Goal: Information Seeking & Learning: Learn about a topic

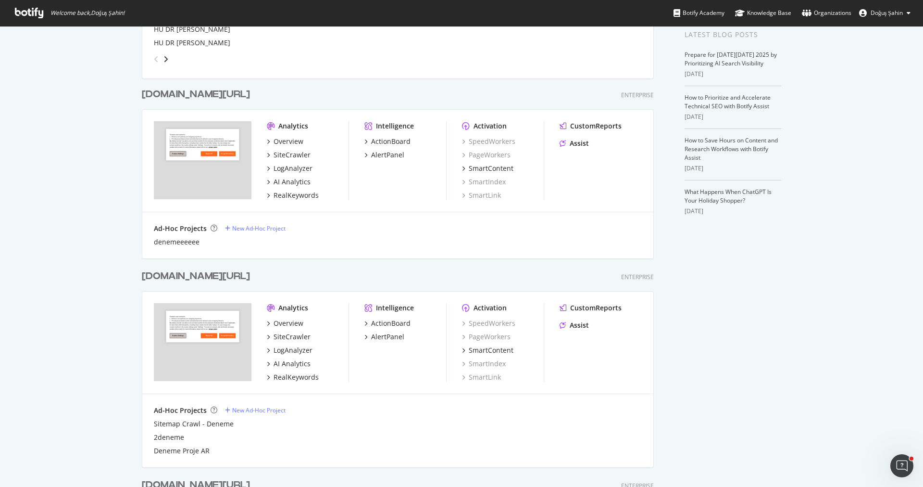
scroll to position [282, 0]
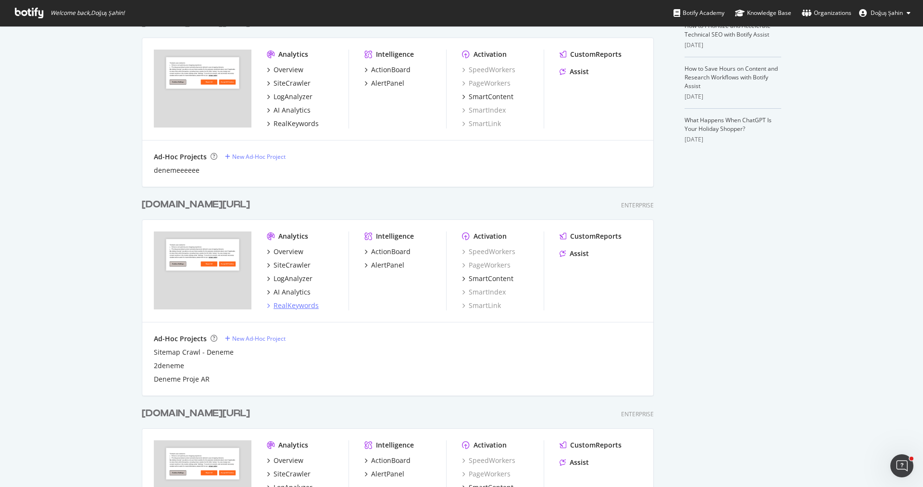
click at [298, 301] on div "RealKeywords" at bounding box center [296, 306] width 45 height 10
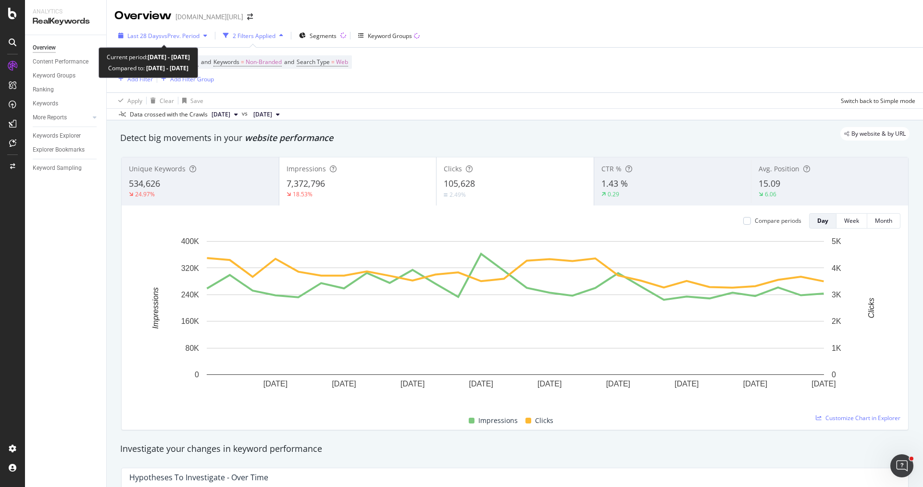
click at [169, 39] on div "Last 28 Days vs Prev. Period" at bounding box center [163, 36] width 72 height 8
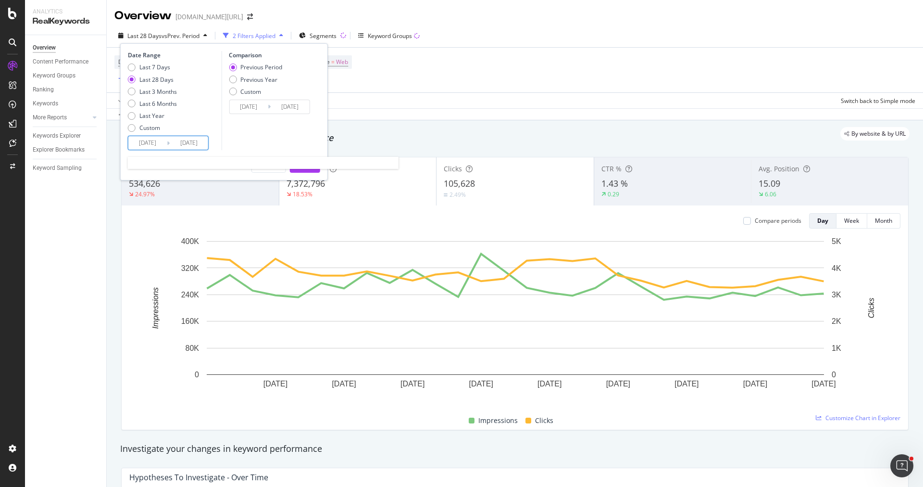
click at [146, 139] on input "2025/09/13" at bounding box center [147, 142] width 38 height 13
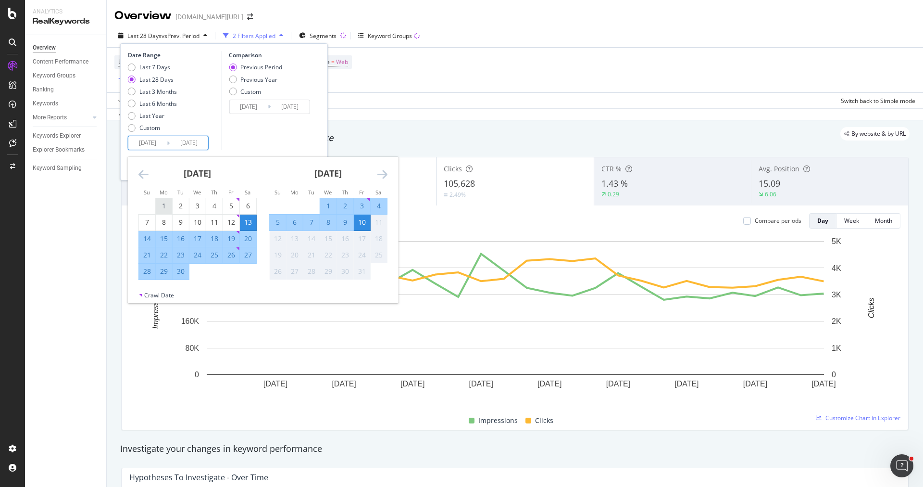
click at [164, 203] on div "1" at bounding box center [164, 206] width 16 height 10
type input "2025/09/01"
type input "2025/07/23"
type input "2025/08/31"
click at [179, 268] on div "30" at bounding box center [181, 271] width 16 height 10
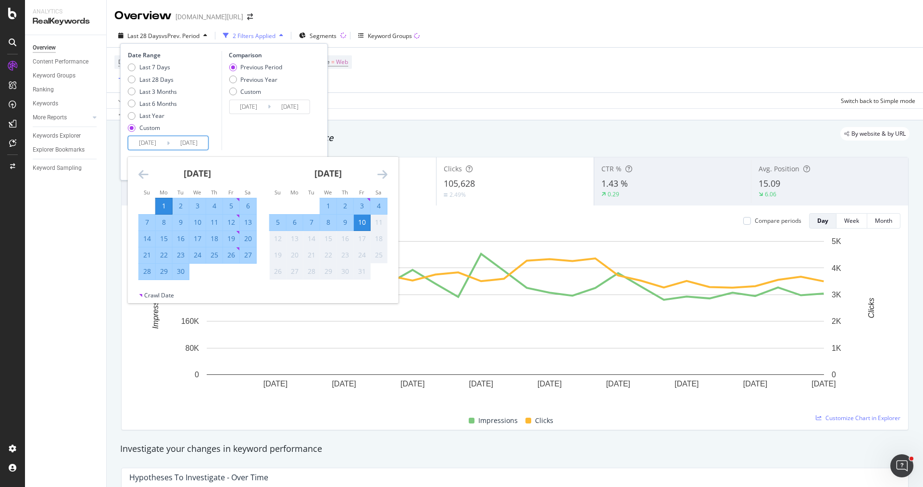
type input "2025/09/30"
type input "2025/08/02"
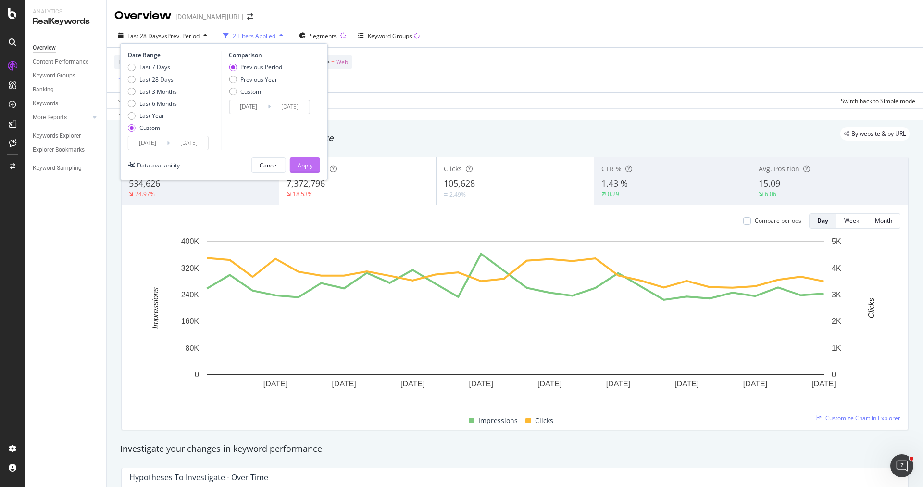
click at [302, 172] on button "Apply" at bounding box center [305, 164] width 30 height 15
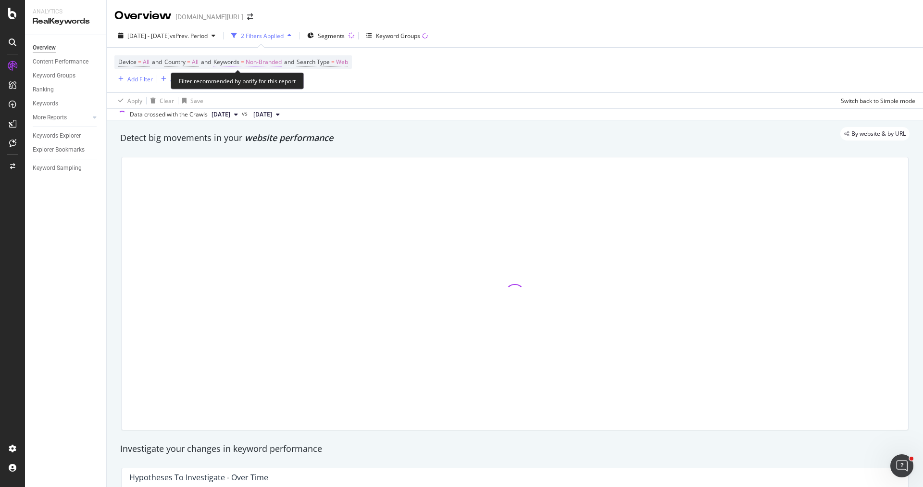
click at [264, 63] on span "Non-Branded" at bounding box center [264, 61] width 36 height 13
click at [265, 86] on span "Non-Branded" at bounding box center [247, 84] width 40 height 8
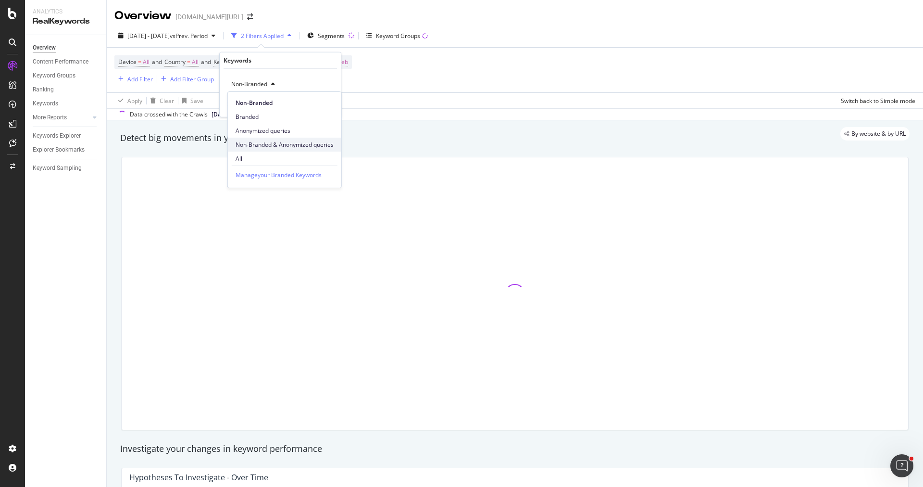
click at [290, 139] on div "Non-Branded & Anonymized queries" at bounding box center [284, 145] width 113 height 14
click at [328, 105] on div "Apply" at bounding box center [333, 104] width 15 height 8
click at [63, 140] on div "Keywords Explorer" at bounding box center [57, 136] width 48 height 10
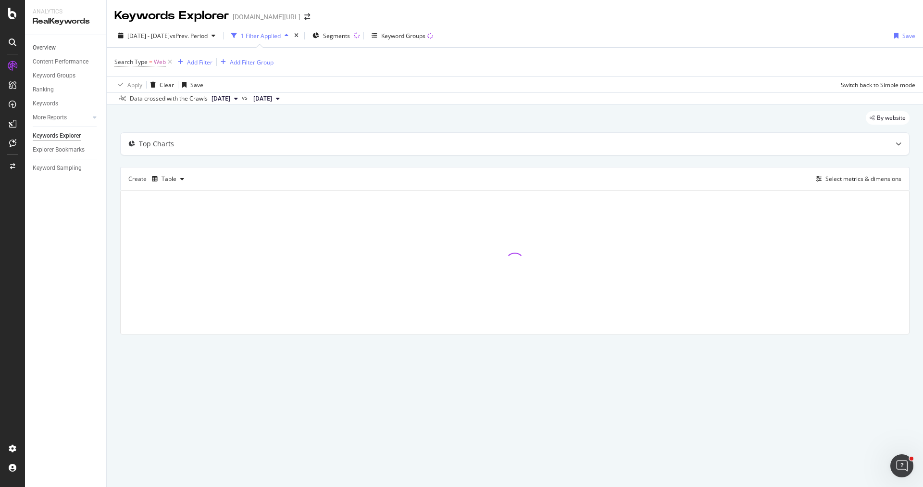
click at [59, 48] on link "Overview" at bounding box center [66, 48] width 67 height 10
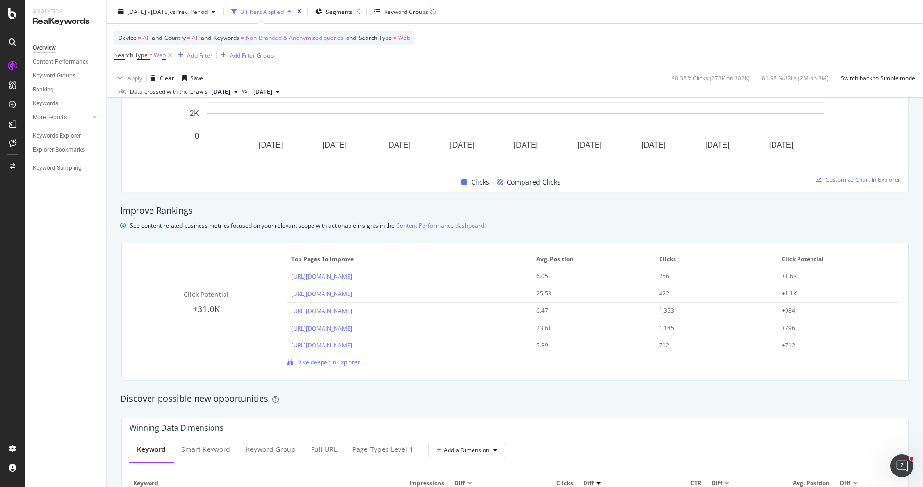
scroll to position [758, 0]
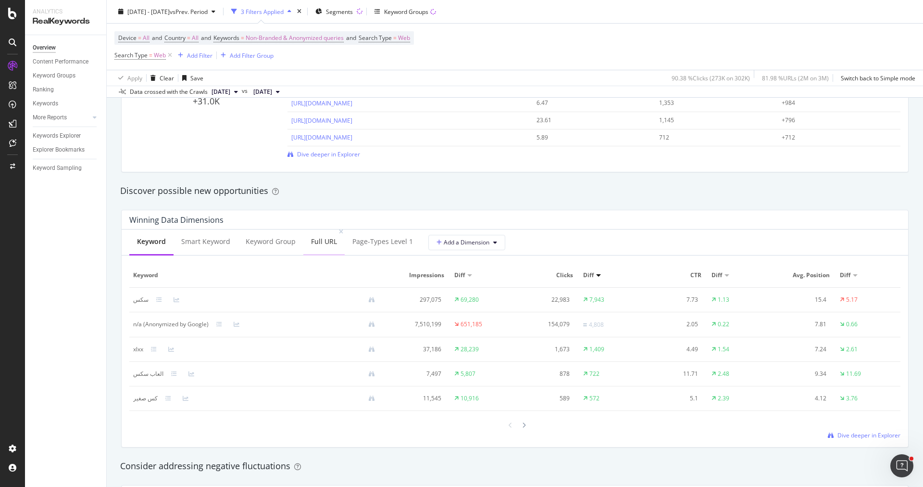
click at [314, 245] on div "Full URL" at bounding box center [324, 242] width 26 height 10
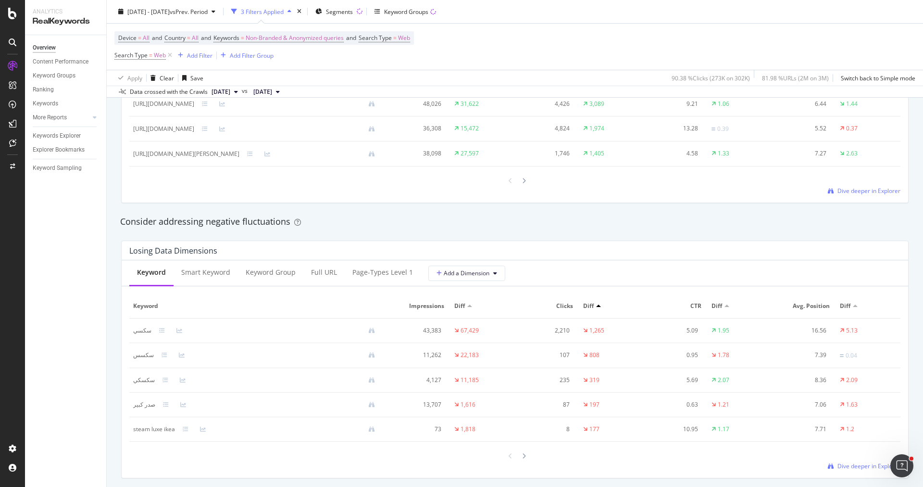
scroll to position [1040, 0]
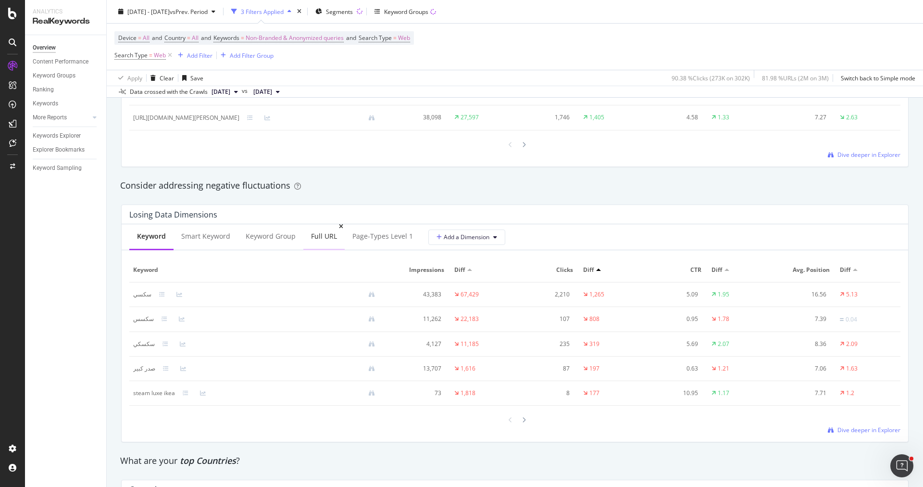
click at [314, 241] on div "Full URL" at bounding box center [323, 237] width 41 height 26
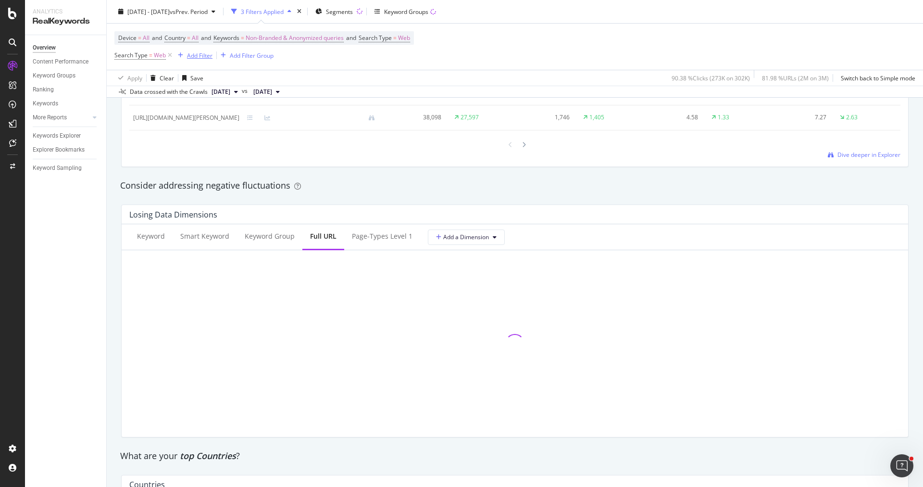
click at [204, 53] on div "Add Filter" at bounding box center [199, 55] width 25 height 8
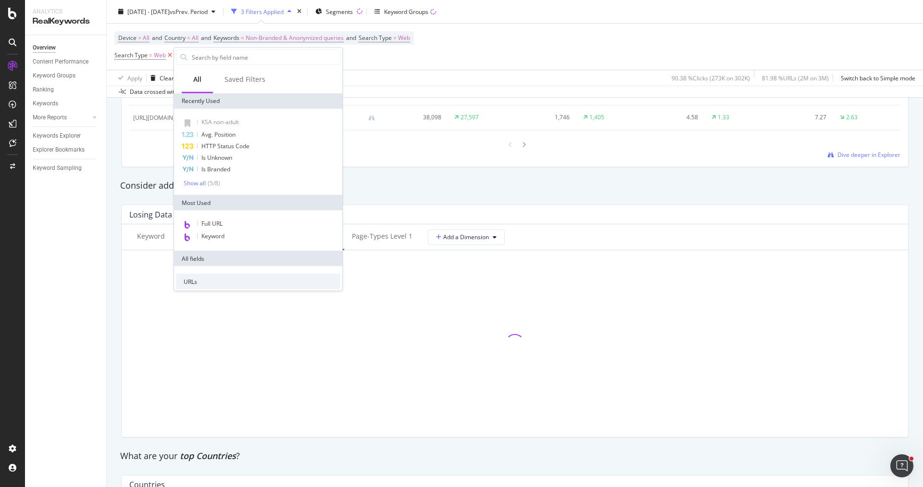
click at [170, 55] on icon at bounding box center [170, 55] width 8 height 10
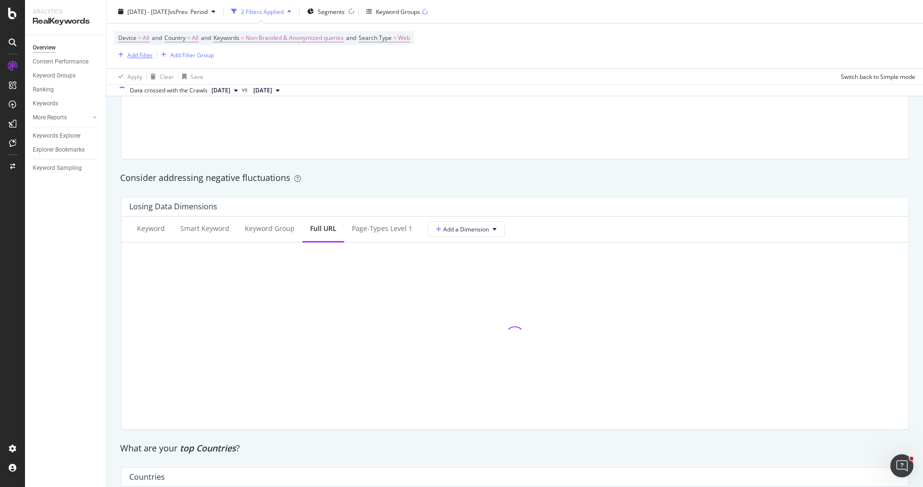
scroll to position [1038, 0]
click at [140, 56] on div "Add Filter" at bounding box center [139, 54] width 25 height 8
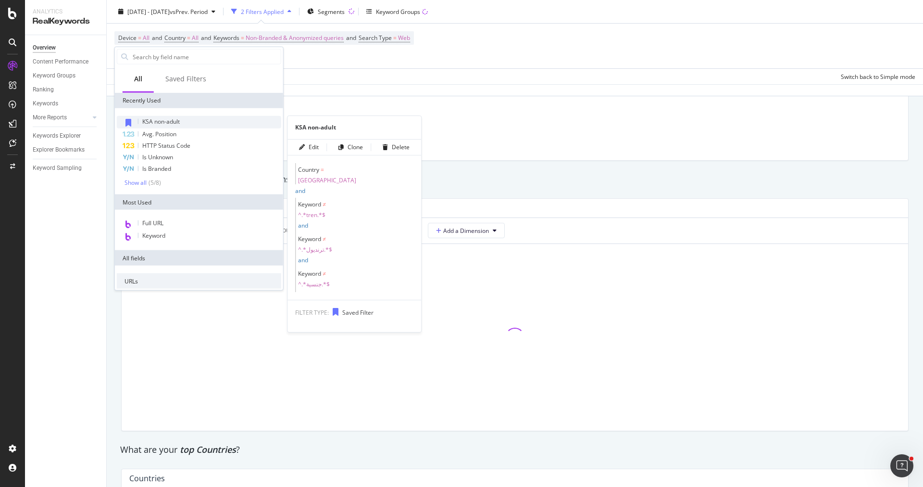
click at [182, 123] on div "KSA non-adult" at bounding box center [199, 122] width 164 height 13
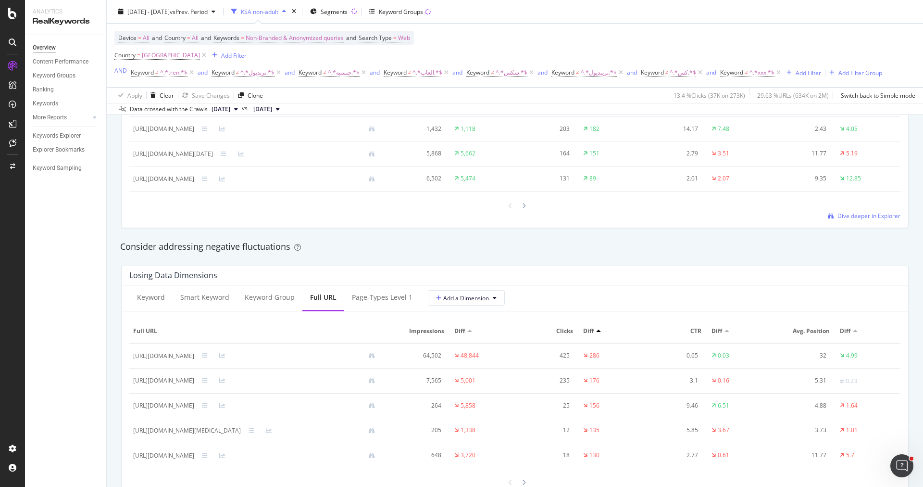
scroll to position [1071, 0]
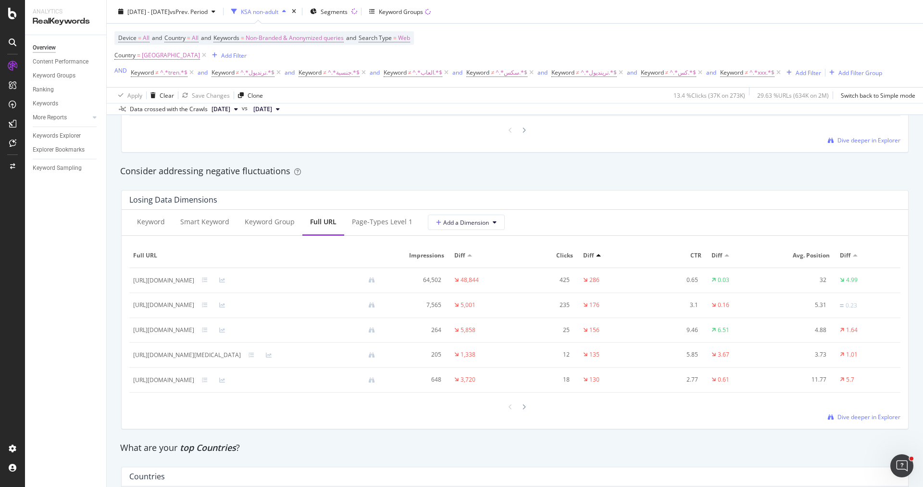
click at [866, 406] on div at bounding box center [514, 406] width 771 height 13
click at [866, 409] on div at bounding box center [514, 406] width 771 height 13
click at [863, 413] on span "Dive deeper in Explorer" at bounding box center [869, 417] width 63 height 8
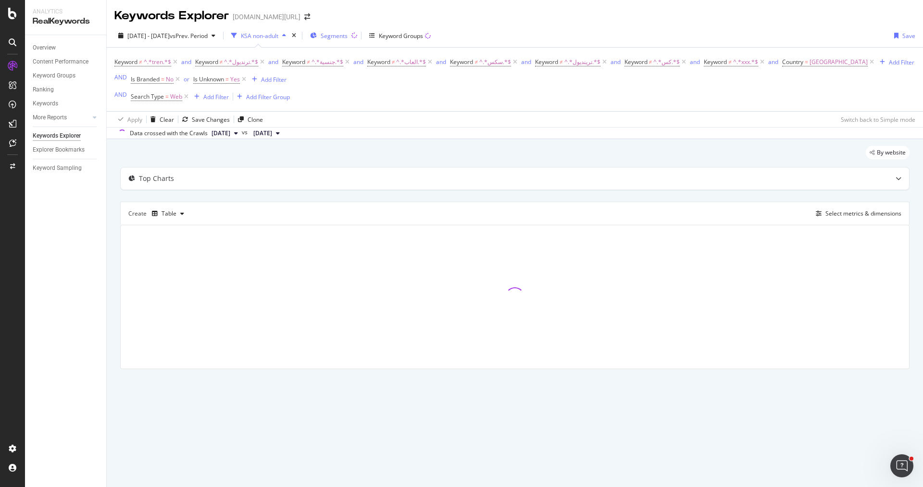
click at [348, 37] on span "Segments" at bounding box center [334, 36] width 27 height 8
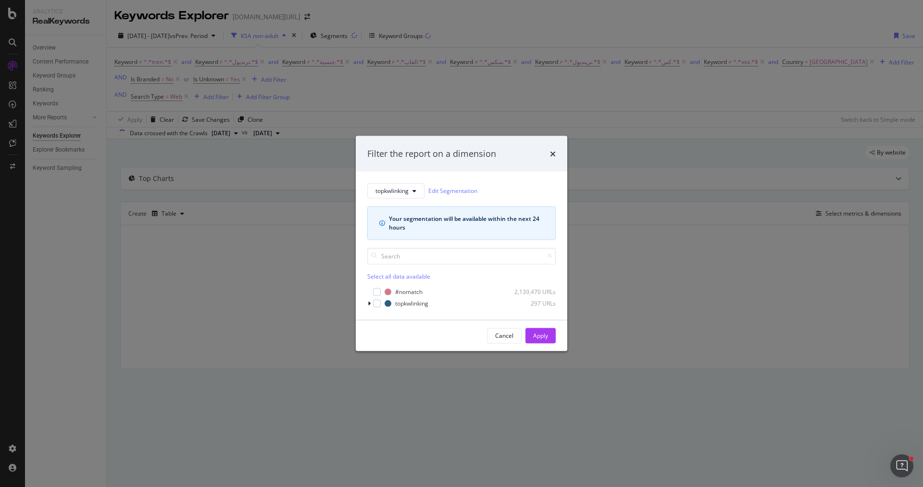
click at [843, 212] on div "Filter the report on a dimension topkwlinking Edit Segmentation Your segmentati…" at bounding box center [461, 243] width 923 height 487
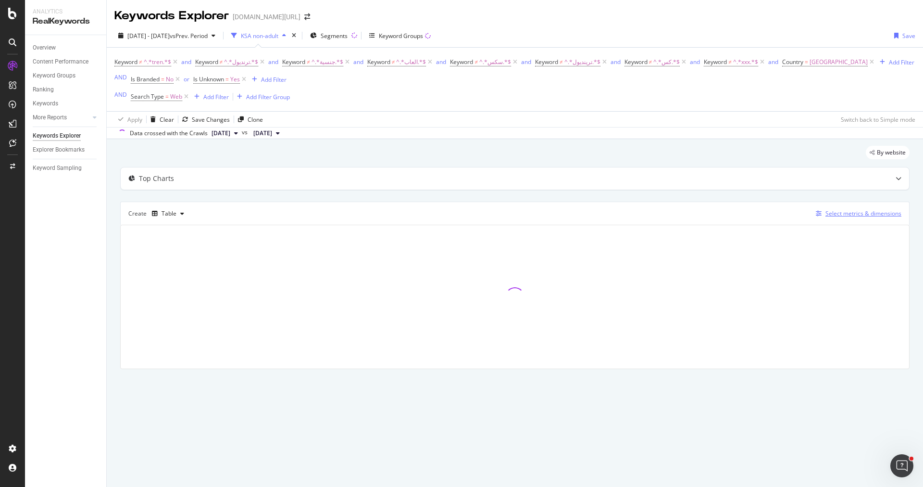
click at [848, 212] on div "Select metrics & dimensions" at bounding box center [864, 213] width 76 height 8
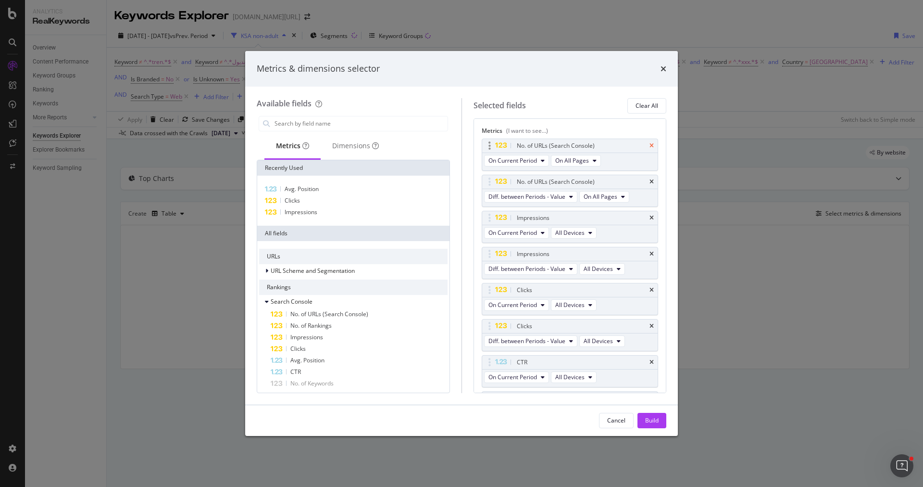
click at [653, 145] on icon "times" at bounding box center [652, 146] width 4 height 6
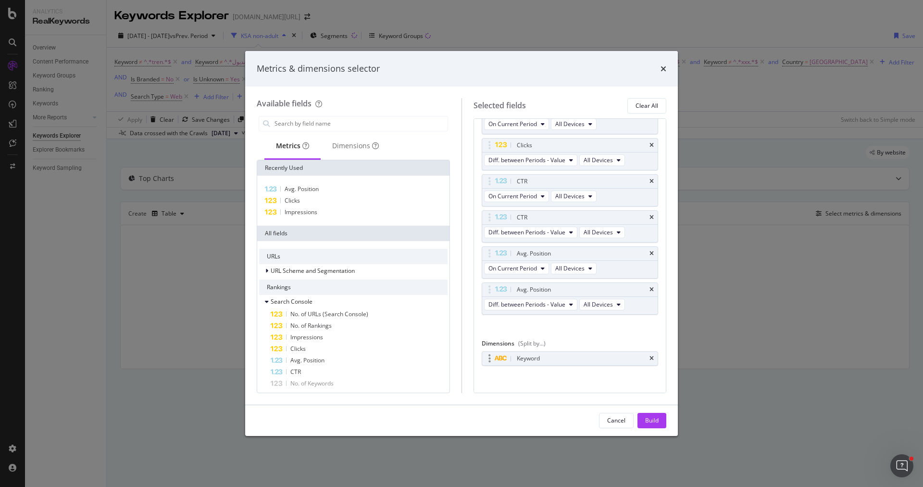
click at [648, 354] on div "Keyword" at bounding box center [570, 358] width 176 height 13
click at [649, 354] on div "Keyword" at bounding box center [570, 358] width 176 height 13
click at [655, 355] on div "Keyword" at bounding box center [570, 358] width 176 height 13
click at [653, 355] on icon "times" at bounding box center [652, 358] width 4 height 6
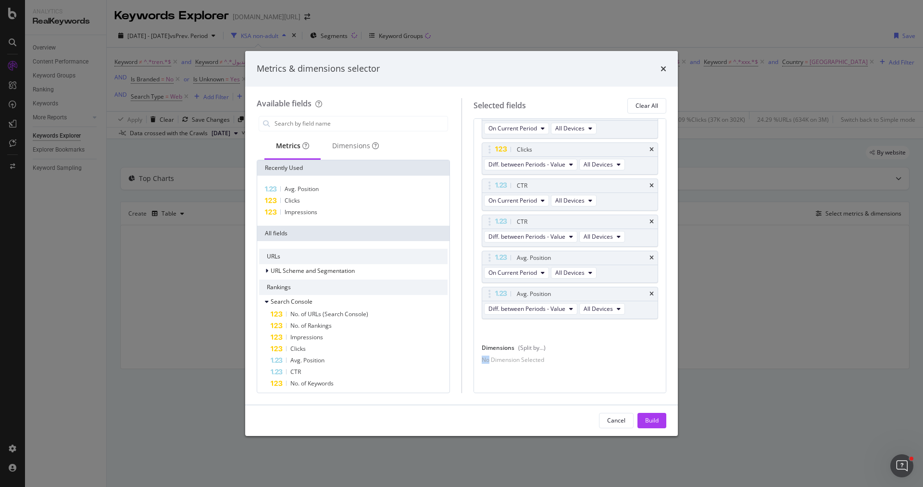
click at [653, 355] on div "No Dimension Selected" at bounding box center [570, 359] width 177 height 8
click at [323, 119] on input "modal" at bounding box center [361, 123] width 174 height 14
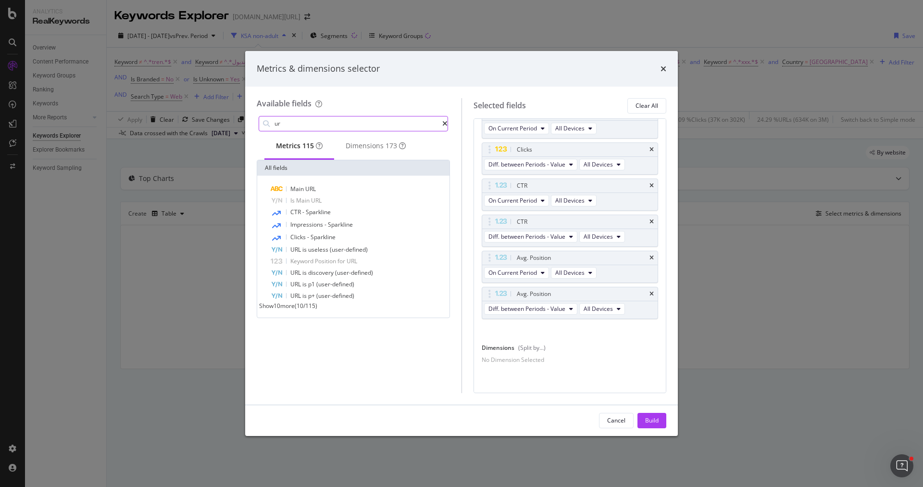
type input "u"
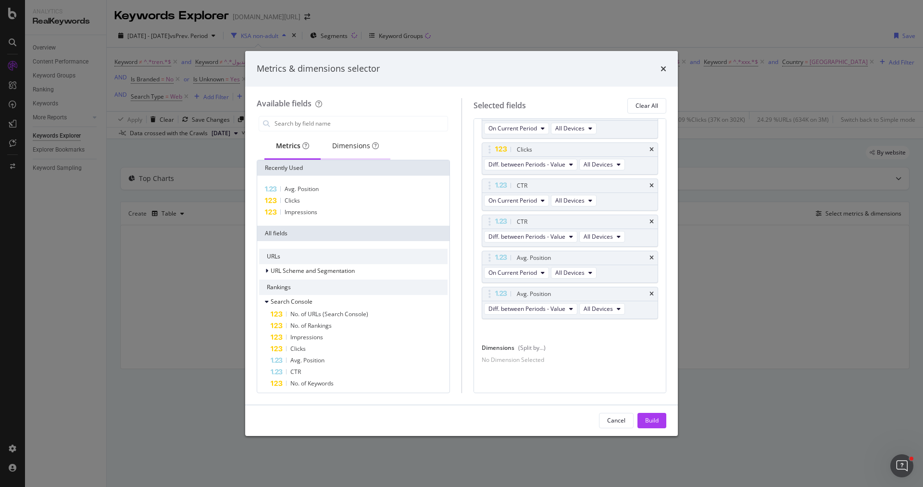
click at [357, 149] on div "Dimensions" at bounding box center [355, 146] width 47 height 10
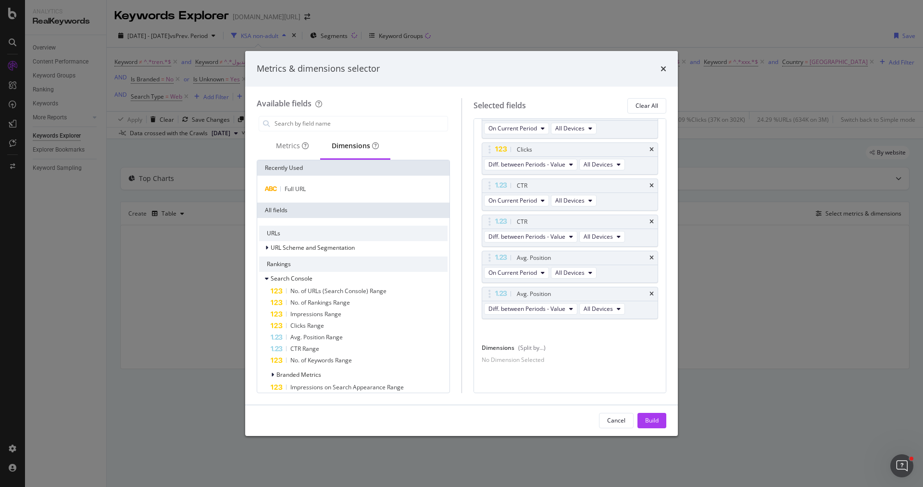
click at [316, 180] on div "Full URL" at bounding box center [353, 189] width 192 height 27
click at [316, 182] on div "Full URL" at bounding box center [353, 189] width 192 height 27
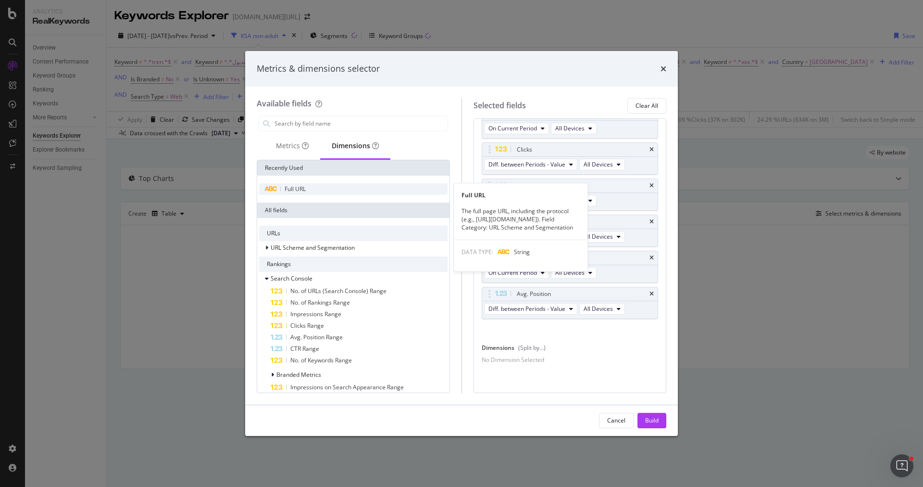
click at [316, 187] on div "Full URL" at bounding box center [353, 189] width 189 height 12
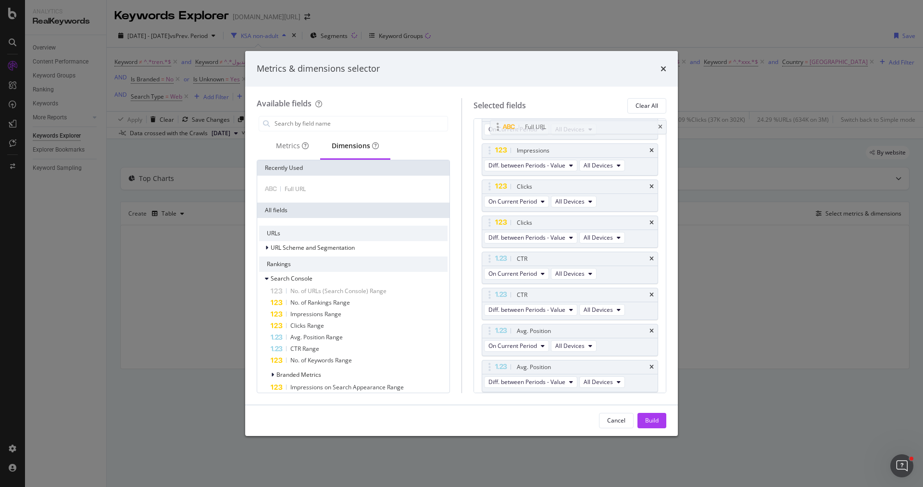
drag, startPoint x: 487, startPoint y: 353, endPoint x: 495, endPoint y: 125, distance: 227.6
click at [495, 125] on body "Analytics RealKeywords Overview Content Performance Keyword Groups Ranking Keyw…" at bounding box center [461, 243] width 923 height 487
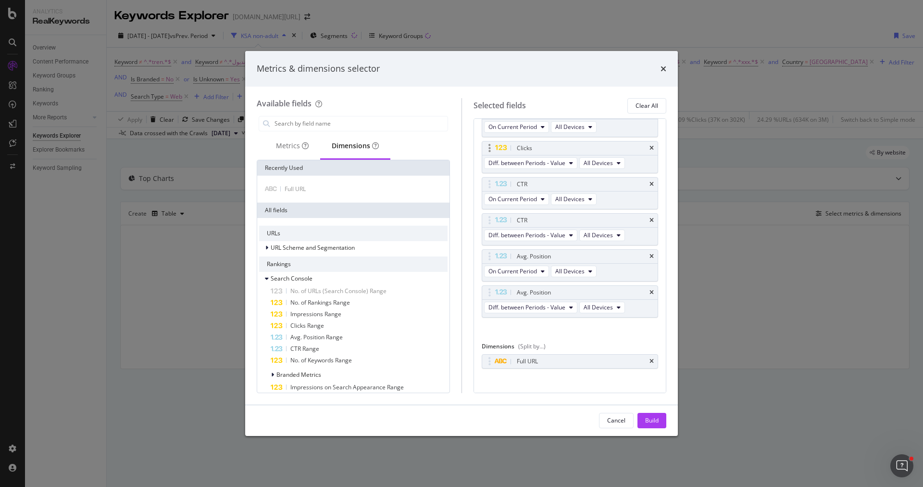
scroll to position [109, 0]
click at [666, 425] on button "Build" at bounding box center [652, 420] width 29 height 15
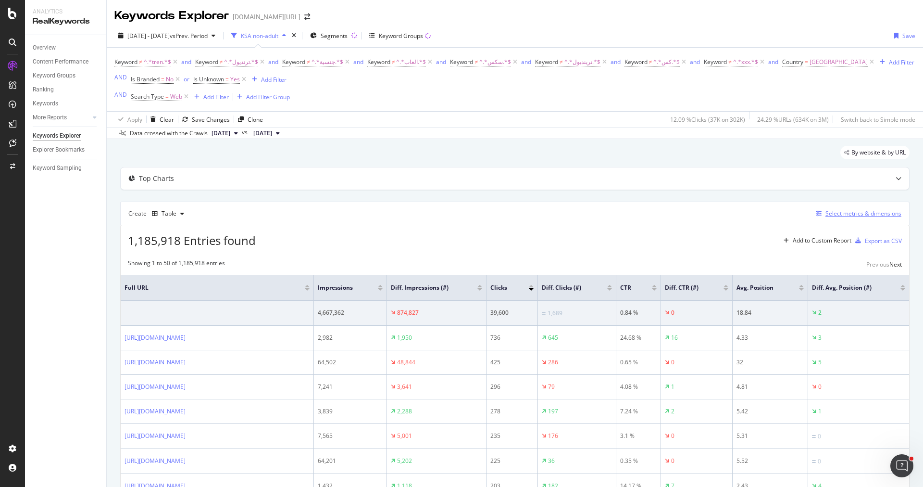
click at [851, 214] on div "Select metrics & dimensions" at bounding box center [864, 213] width 76 height 8
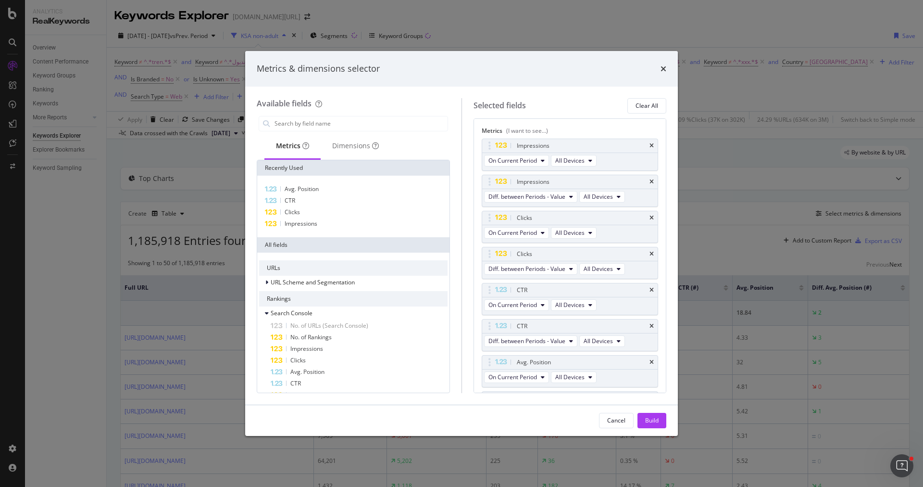
click at [746, 242] on div "Metrics & dimensions selector Available fields Metrics Dimensions Recently Used…" at bounding box center [461, 243] width 923 height 487
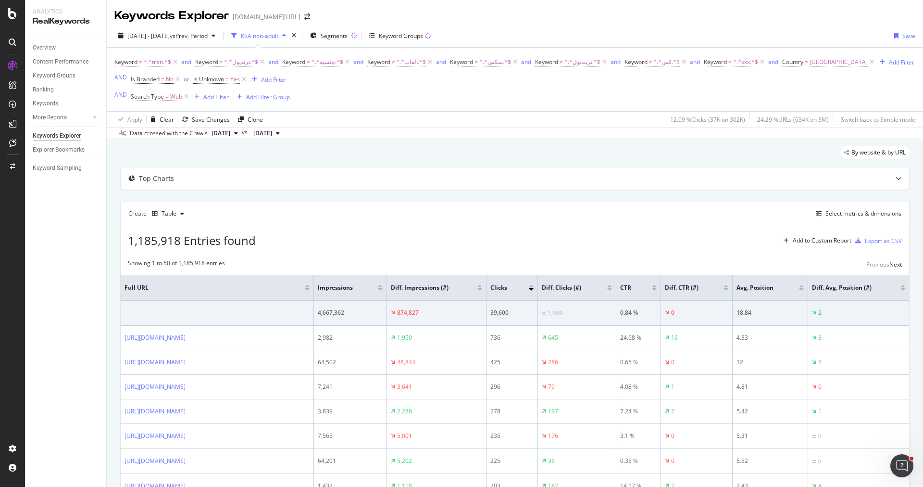
click at [482, 290] on div "Diff. Impressions (#)" at bounding box center [436, 288] width 91 height 10
click at [612, 289] on div at bounding box center [609, 289] width 5 height 2
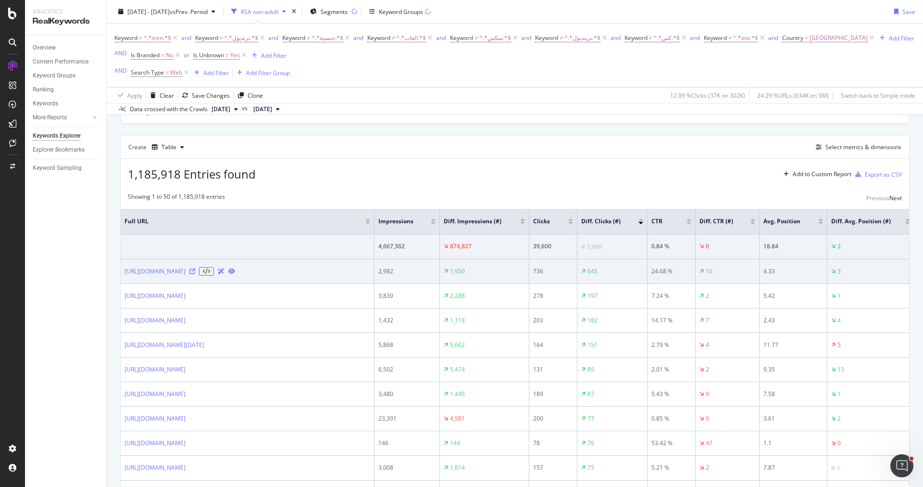
scroll to position [68, 0]
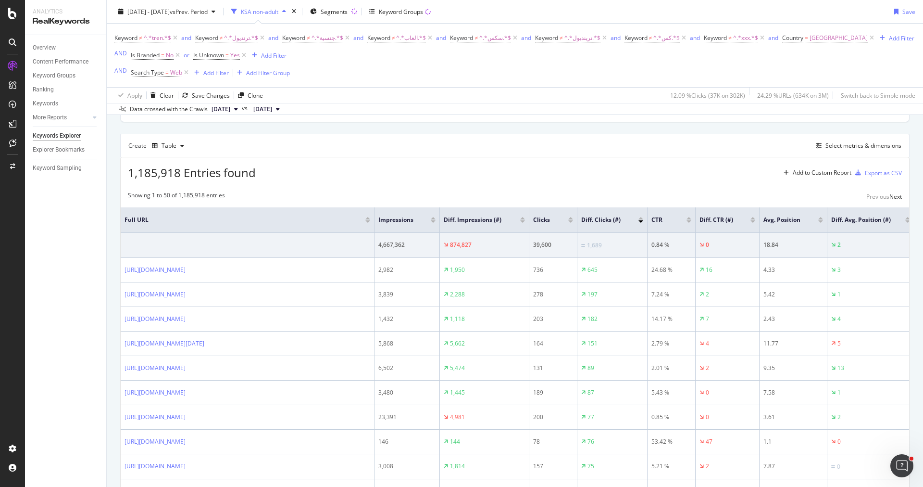
click at [640, 217] on div at bounding box center [641, 218] width 5 height 2
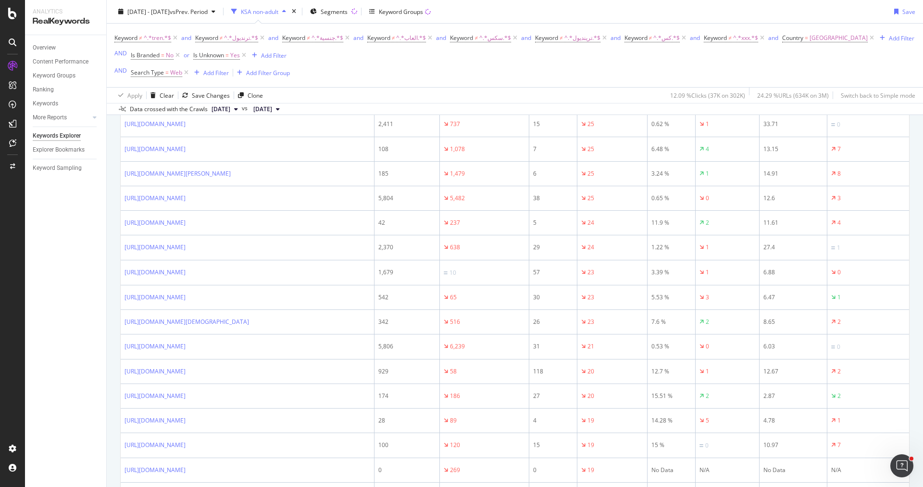
scroll to position [929, 0]
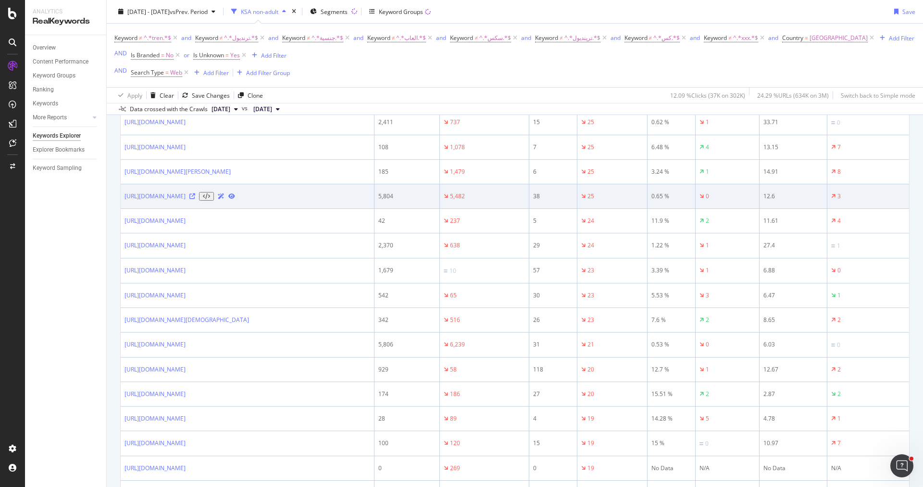
click at [235, 201] on div at bounding box center [212, 196] width 46 height 9
click at [195, 199] on icon at bounding box center [192, 196] width 6 height 6
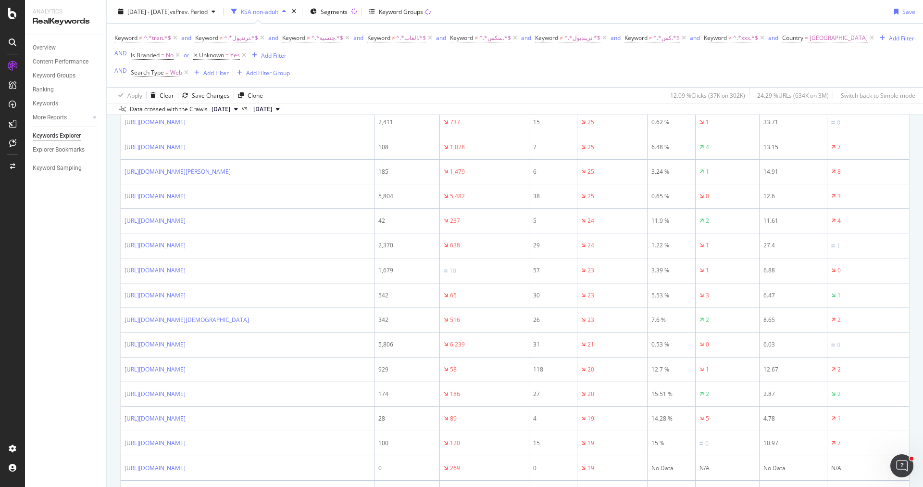
scroll to position [998, 0]
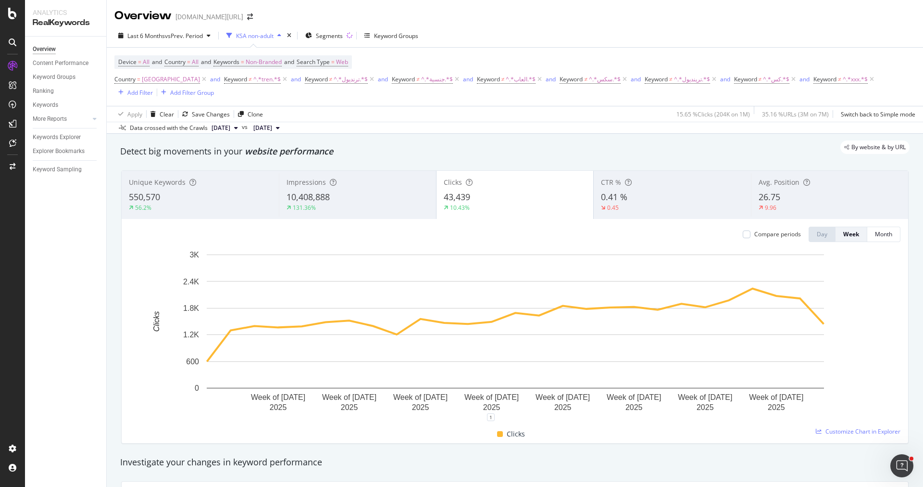
click at [328, 222] on div "Compare periods Day Week Month Week of [DATE] Week of [DATE] Week of [DATE] Wee…" at bounding box center [515, 331] width 787 height 224
click at [354, 198] on div "10,408,888" at bounding box center [358, 197] width 142 height 13
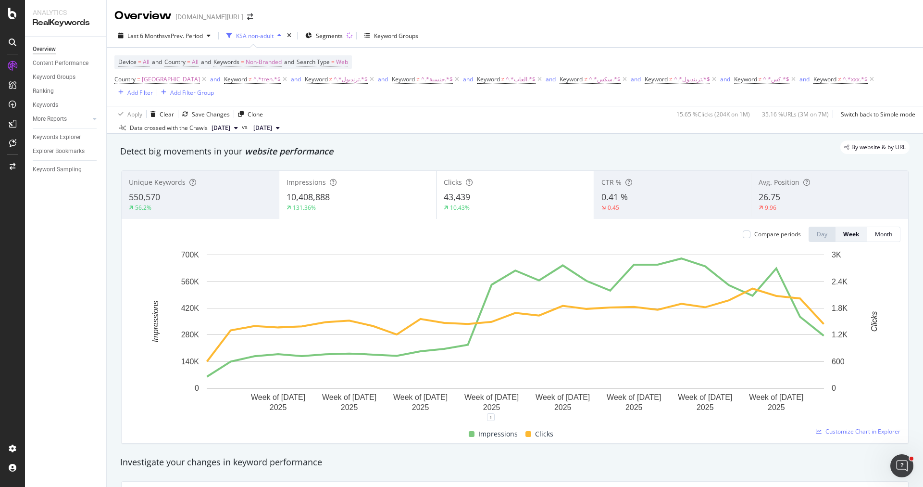
click at [354, 198] on div "10,408,888" at bounding box center [358, 197] width 143 height 13
